Goal: Information Seeking & Learning: Learn about a topic

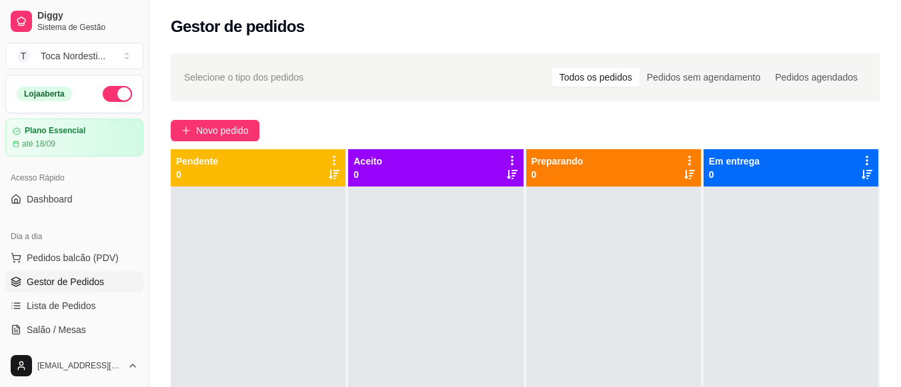
scroll to position [5, 0]
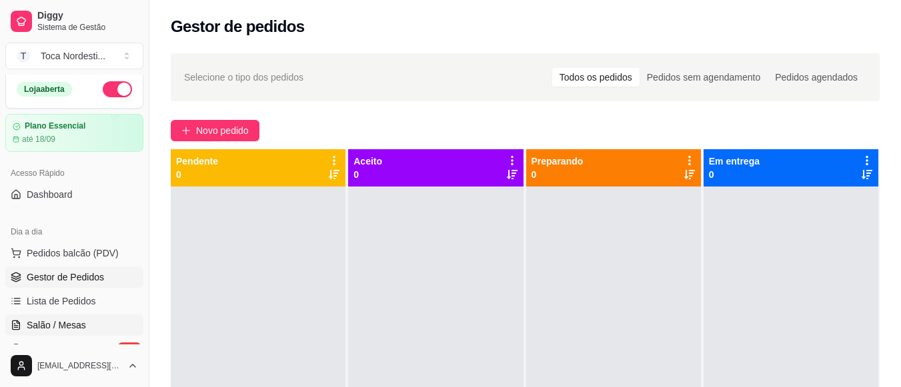
click at [77, 321] on span "Salão / Mesas" at bounding box center [56, 325] width 59 height 13
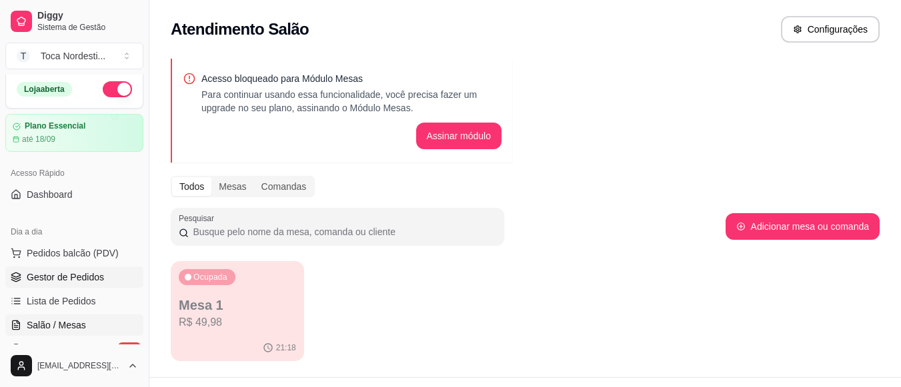
click at [78, 281] on span "Gestor de Pedidos" at bounding box center [65, 277] width 77 height 13
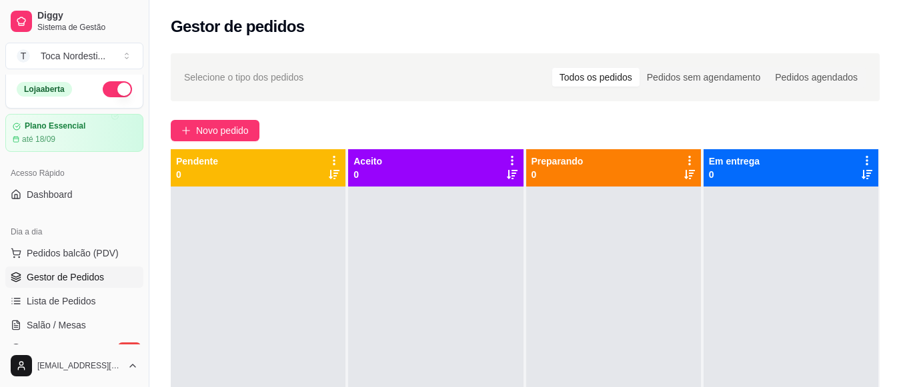
drag, startPoint x: 143, startPoint y: 342, endPoint x: 183, endPoint y: 119, distance: 226.2
click at [183, 119] on div "Diggy Sistema de Gestão T Toca Nordesti ... Loja aberta Plano Essencial até 18/…" at bounding box center [450, 295] width 901 height 591
click at [141, 347] on div "[EMAIL_ADDRESS][DOMAIN_NAME]" at bounding box center [74, 366] width 149 height 43
click at [141, 342] on div "Diggy Sistema de Gestão T Toca Nordesti ... Loja aberta Plano Essencial até 18/…" at bounding box center [74, 193] width 149 height 387
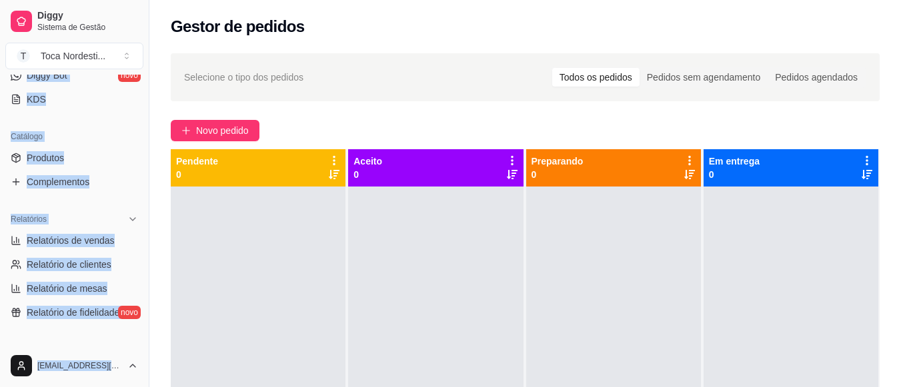
scroll to position [298, 0]
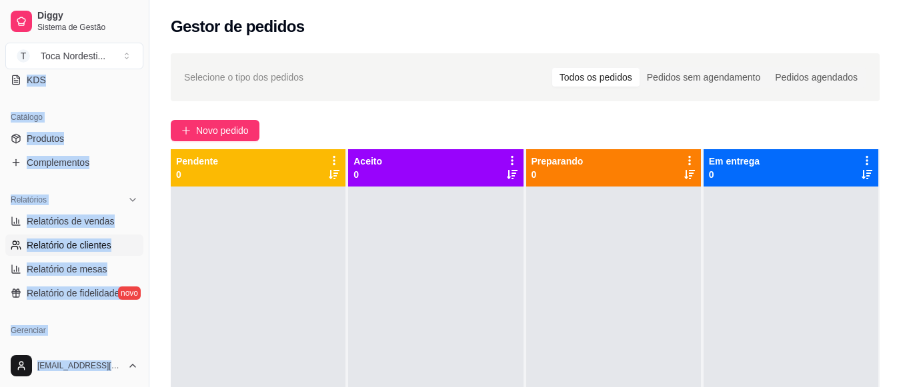
click at [123, 246] on link "Relatório de clientes" at bounding box center [74, 245] width 138 height 21
select select "30"
select select "HIGHEST_TOTAL_SPENT_WITH_ORDERS"
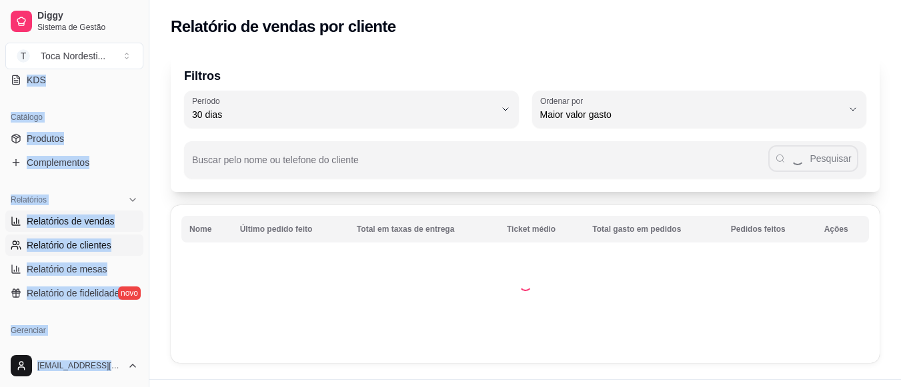
click at [96, 226] on span "Relatórios de vendas" at bounding box center [71, 221] width 88 height 13
select select "ALL"
select select "0"
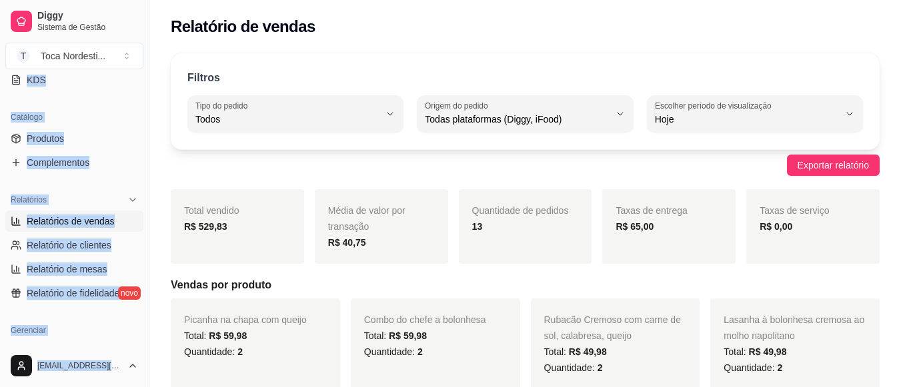
click at [107, 281] on ul "Relatórios de vendas Relatório de clientes Relatório de mesas Relatório de fide…" at bounding box center [74, 257] width 138 height 93
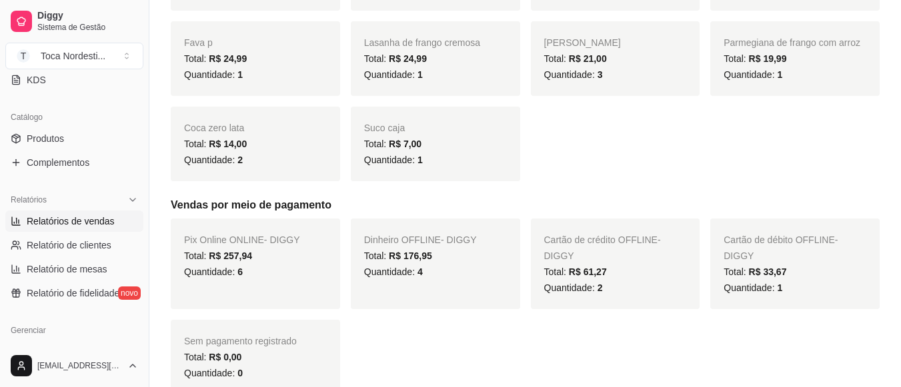
scroll to position [507, 0]
